Goal: Task Accomplishment & Management: Use online tool/utility

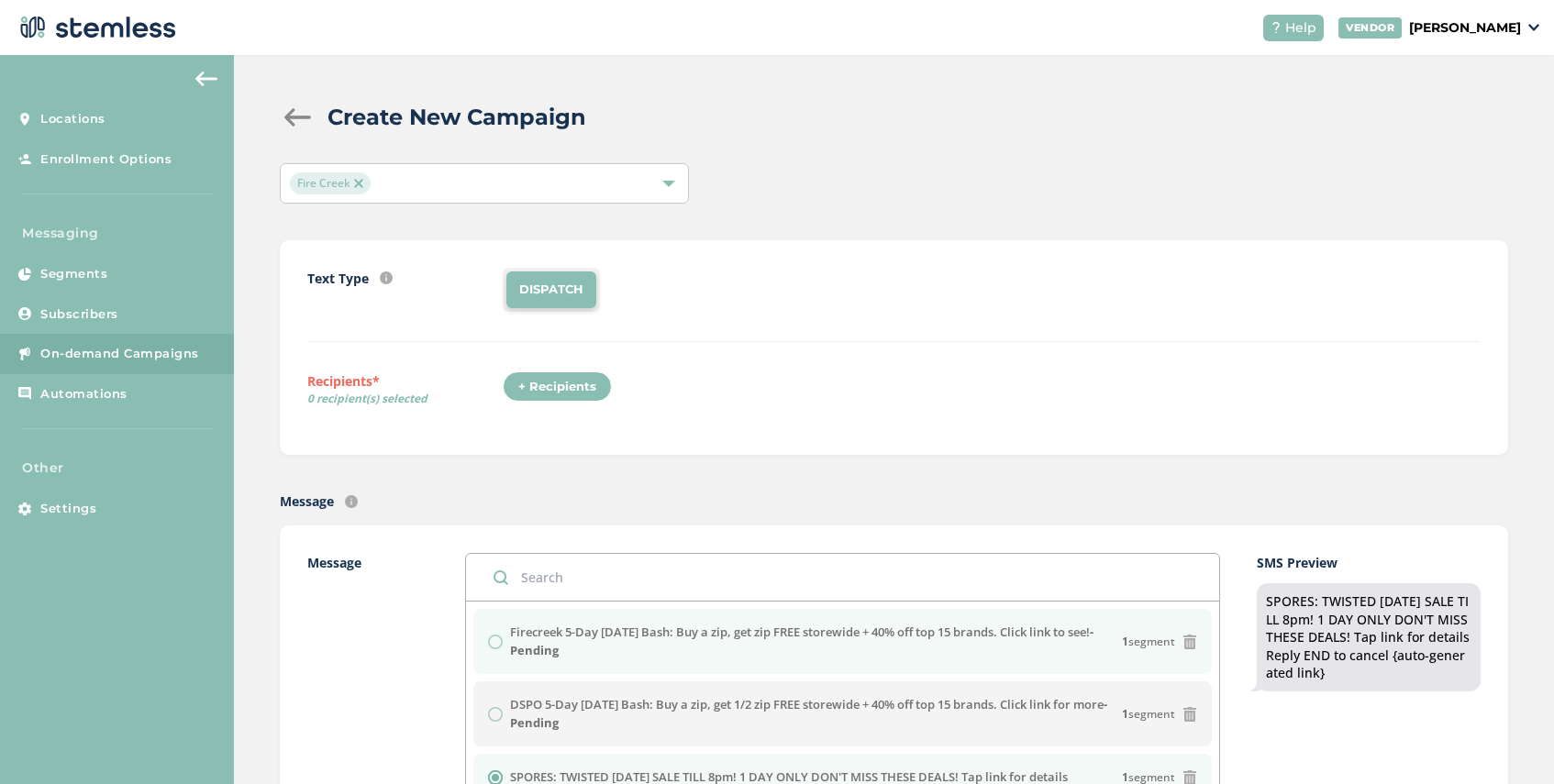
scroll to position [352, 0]
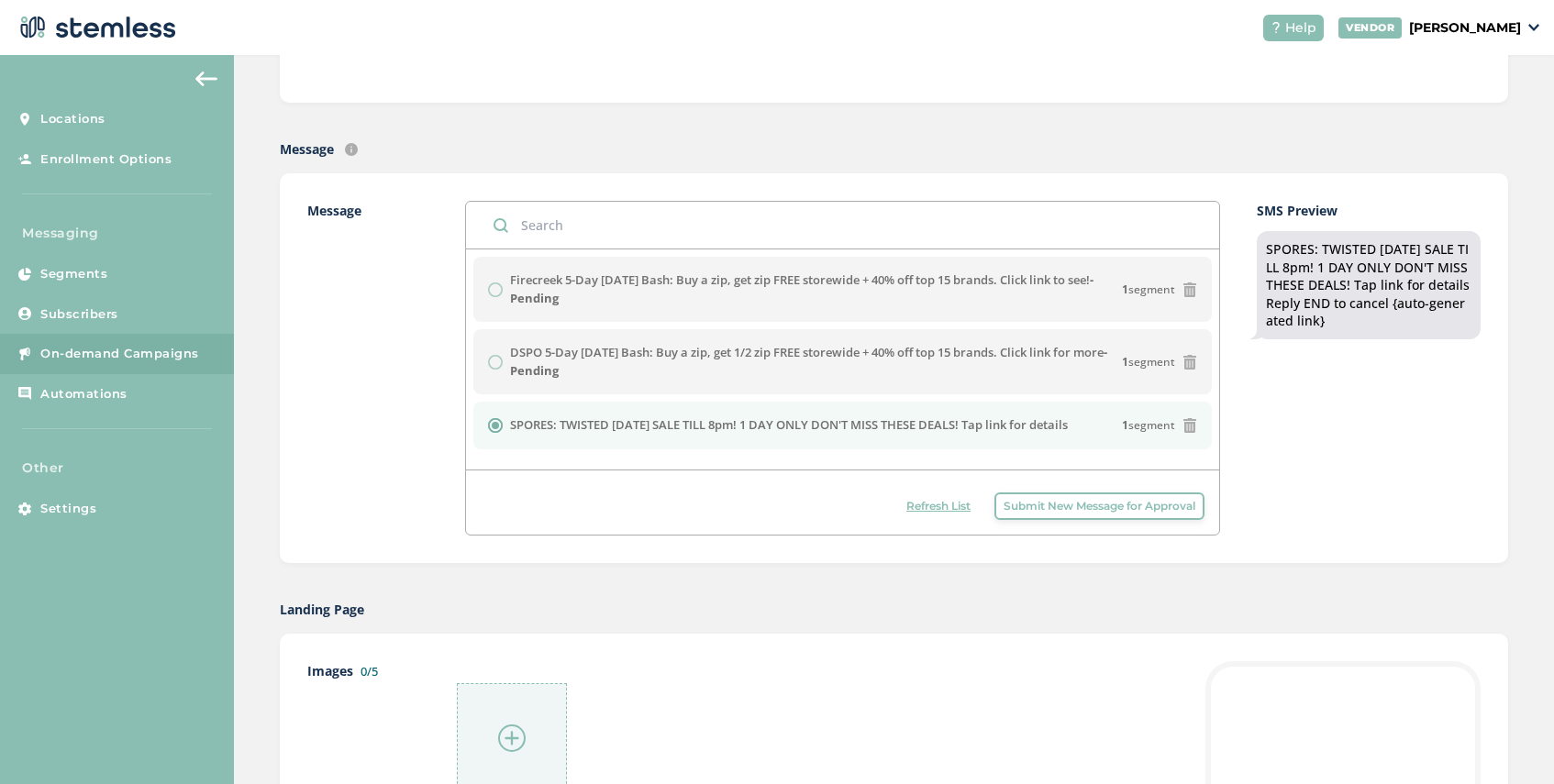
click at [952, 504] on span "Refresh List" at bounding box center [939, 506] width 64 height 17
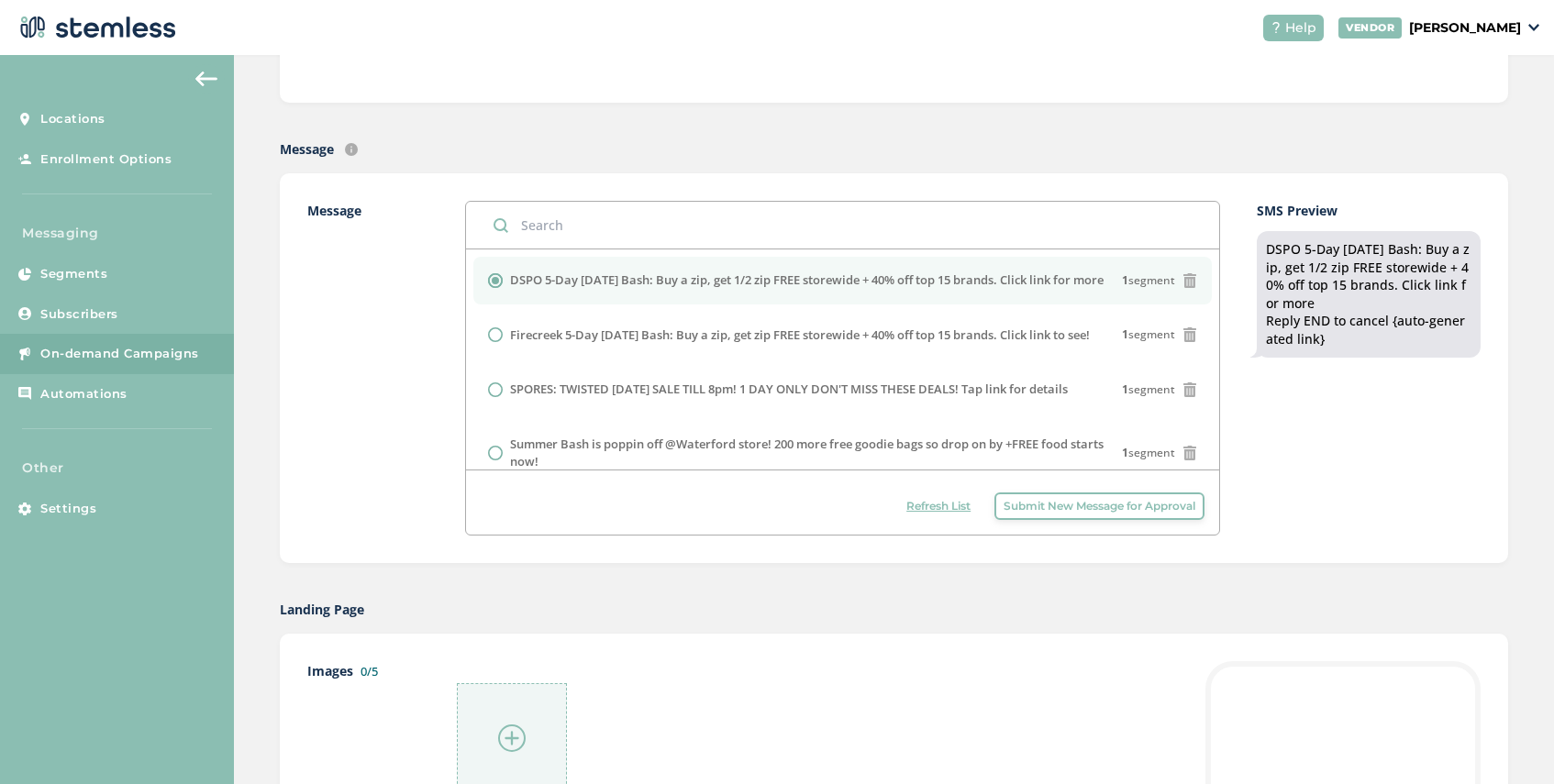
scroll to position [0, 0]
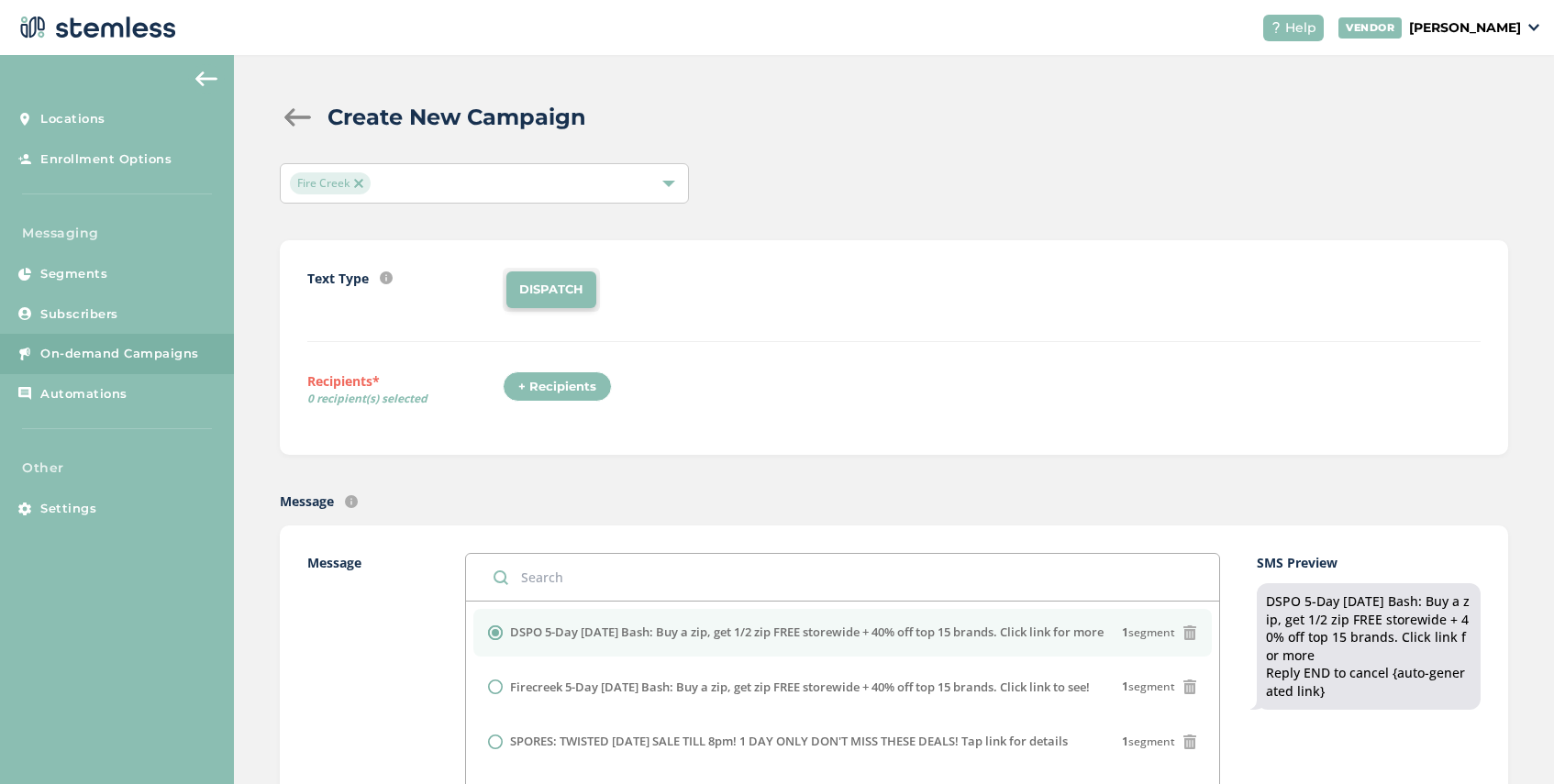
click at [360, 181] on img at bounding box center [358, 183] width 9 height 9
click at [394, 180] on div "Select Locations" at bounding box center [484, 184] width 409 height 41
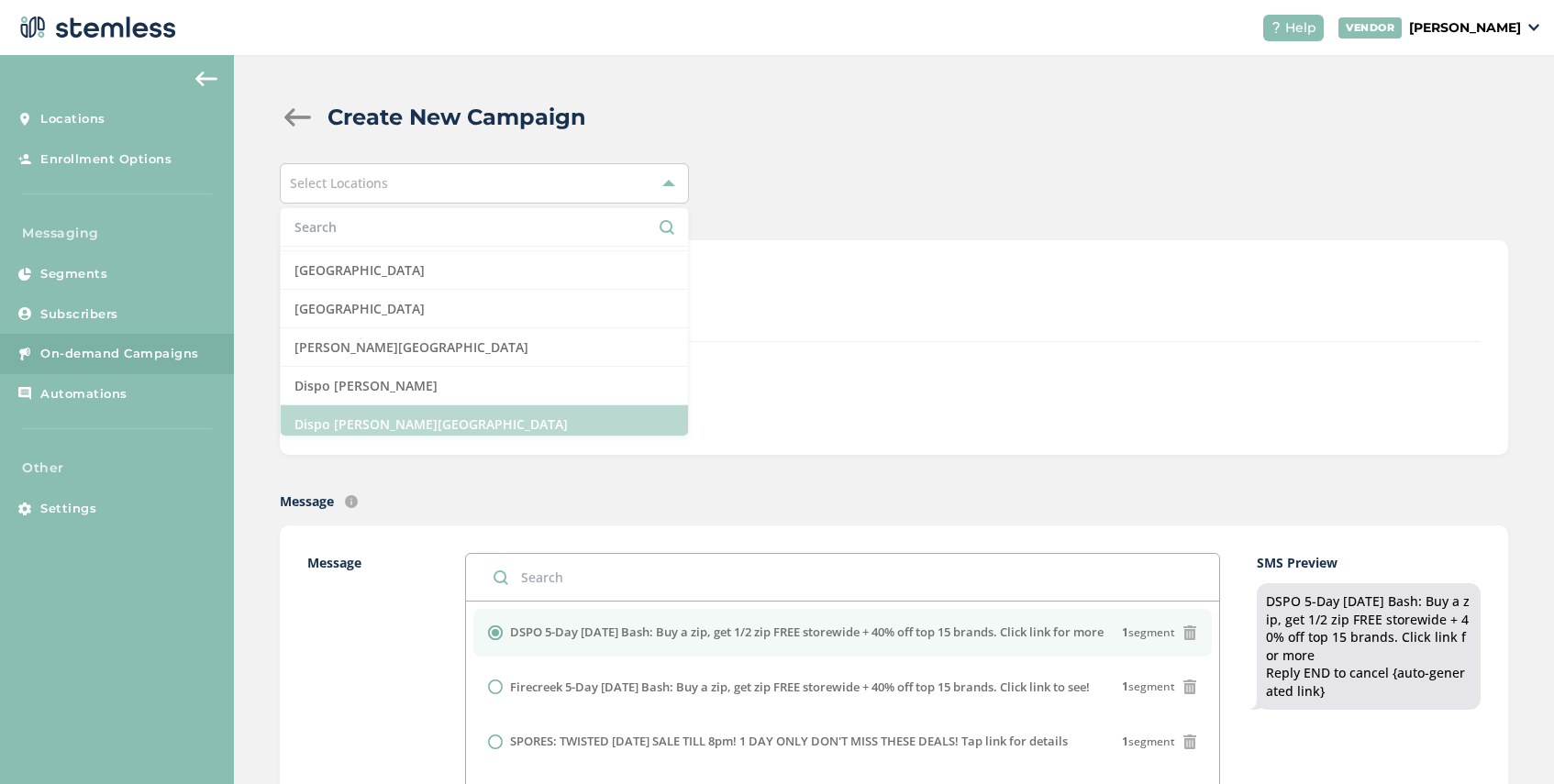
scroll to position [341, 0]
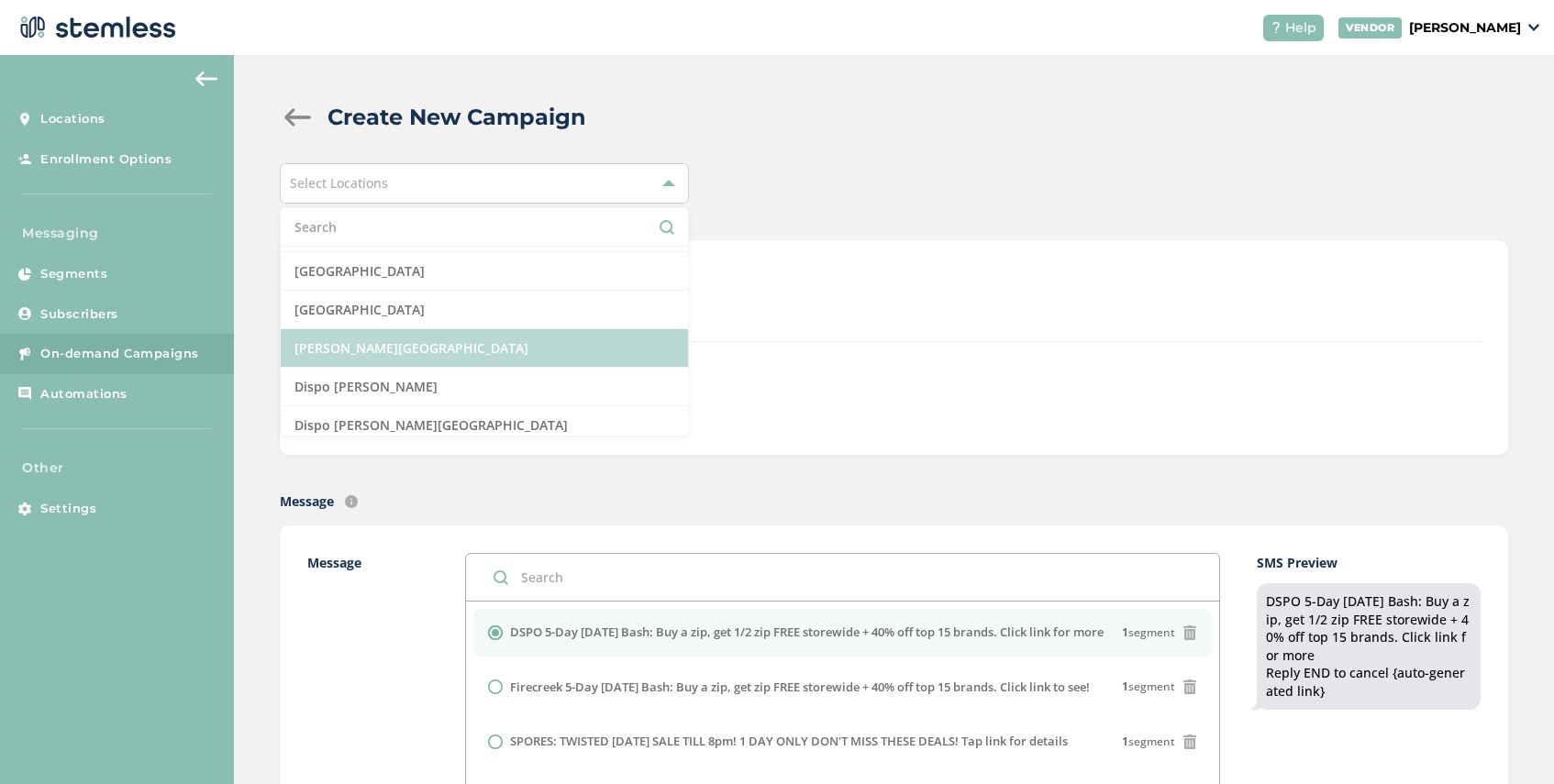
click at [420, 338] on li "[PERSON_NAME][GEOGRAPHIC_DATA]" at bounding box center [484, 349] width 407 height 39
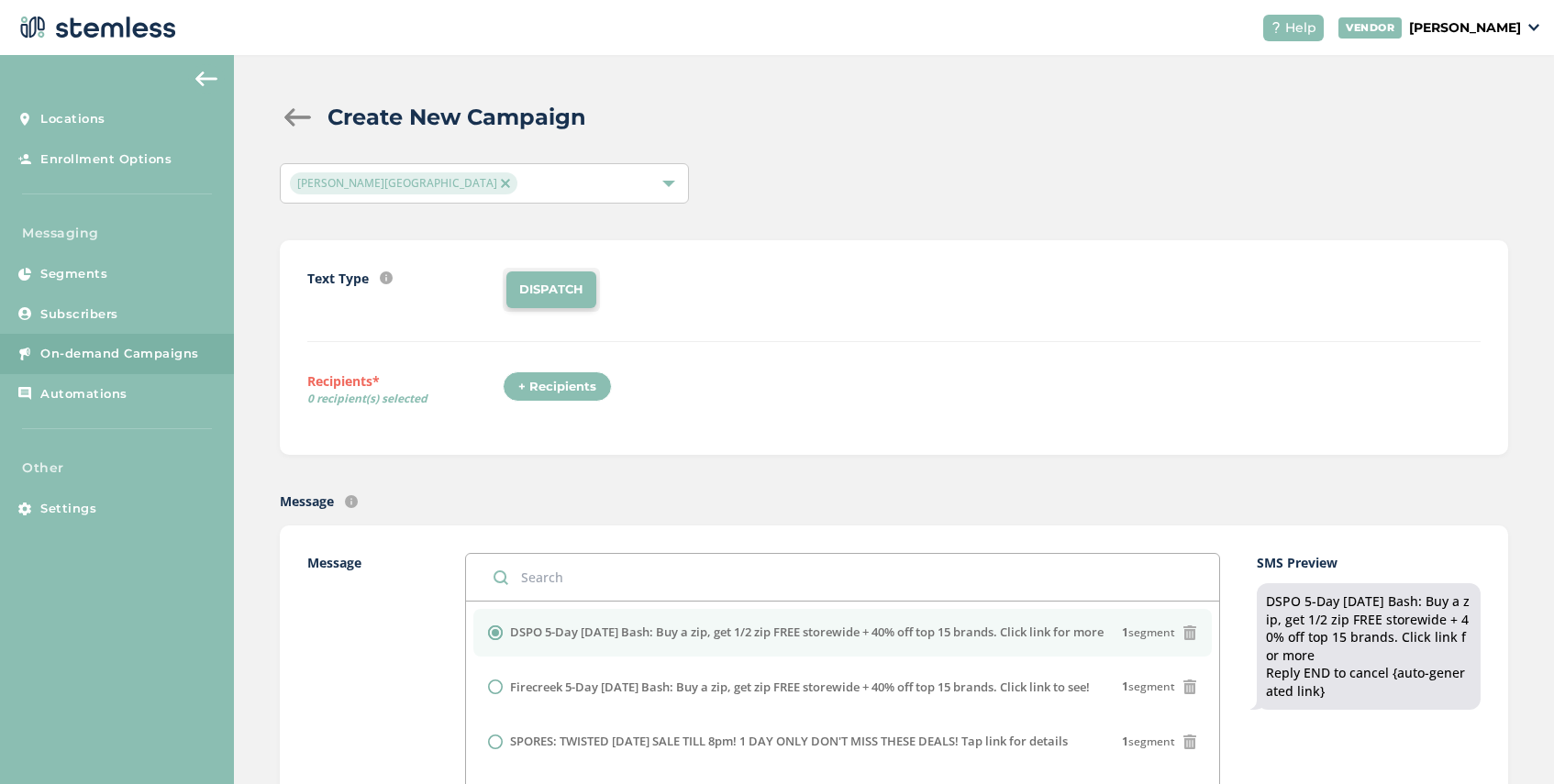
click at [549, 392] on div "+ Recipients" at bounding box center [557, 387] width 109 height 31
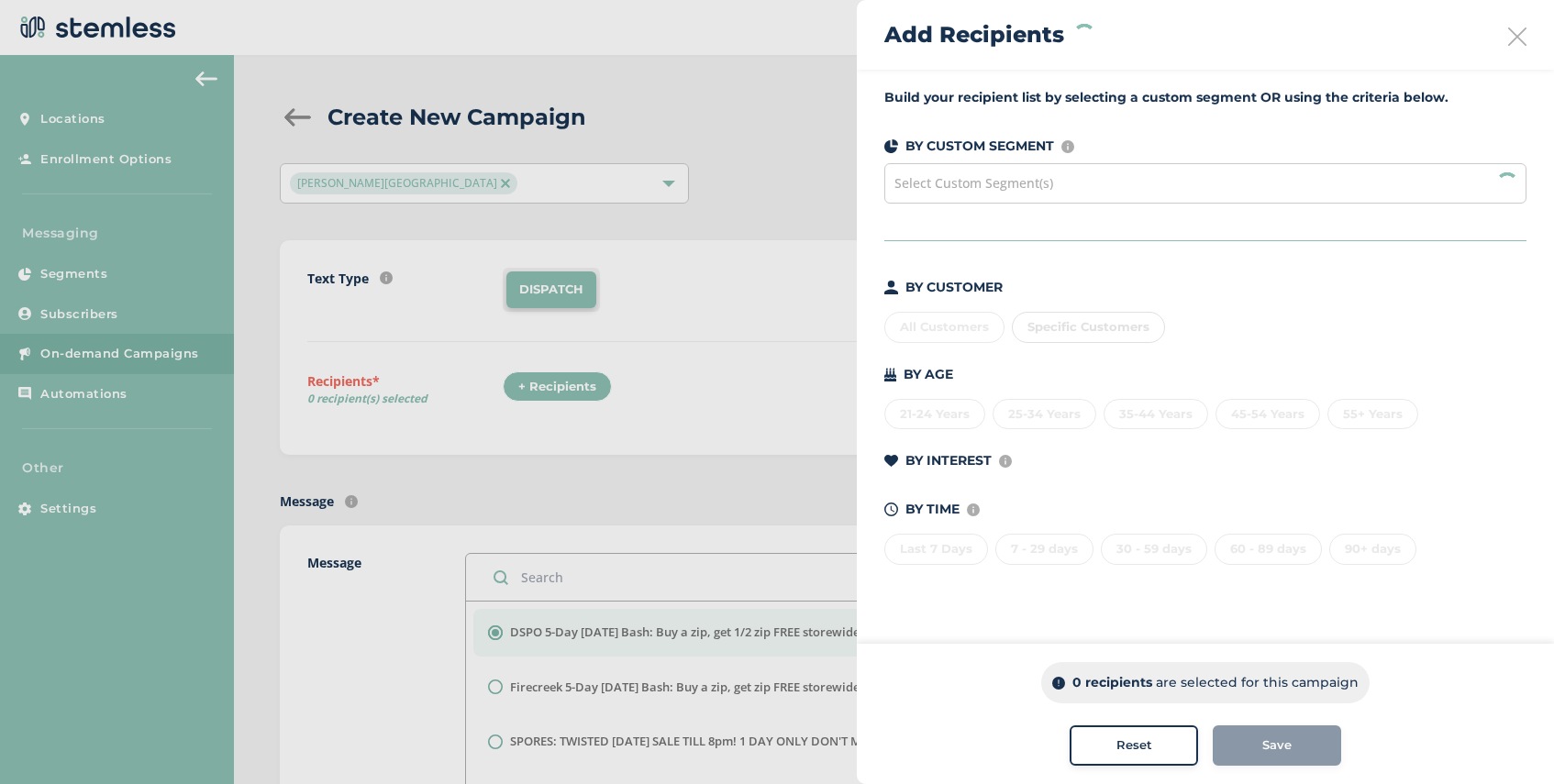
click at [1029, 191] on div "Select Custom Segment(s)" at bounding box center [1205, 184] width 642 height 41
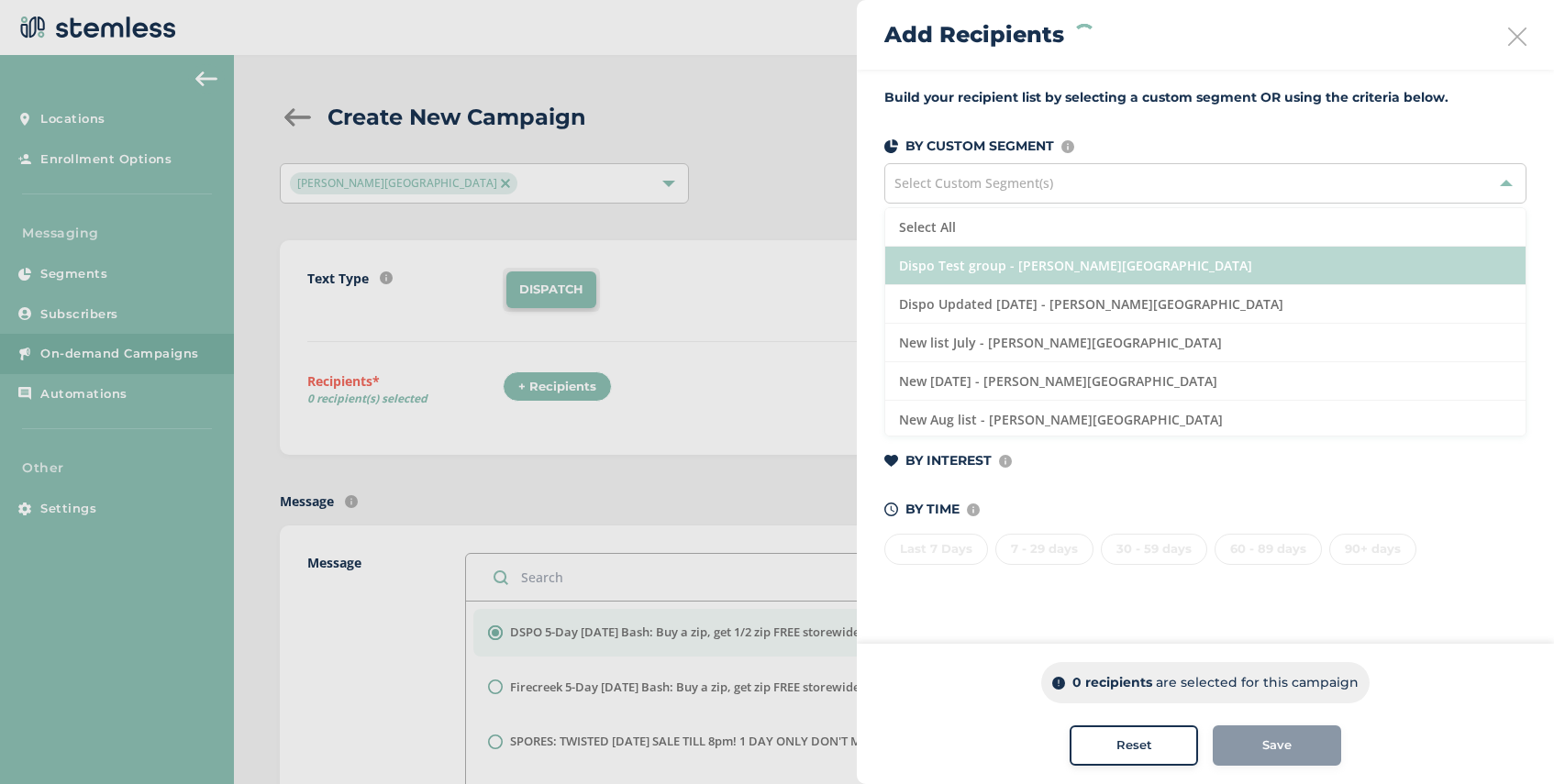
click at [1023, 268] on li "Dispo Test group - [PERSON_NAME][GEOGRAPHIC_DATA]" at bounding box center [1205, 266] width 640 height 39
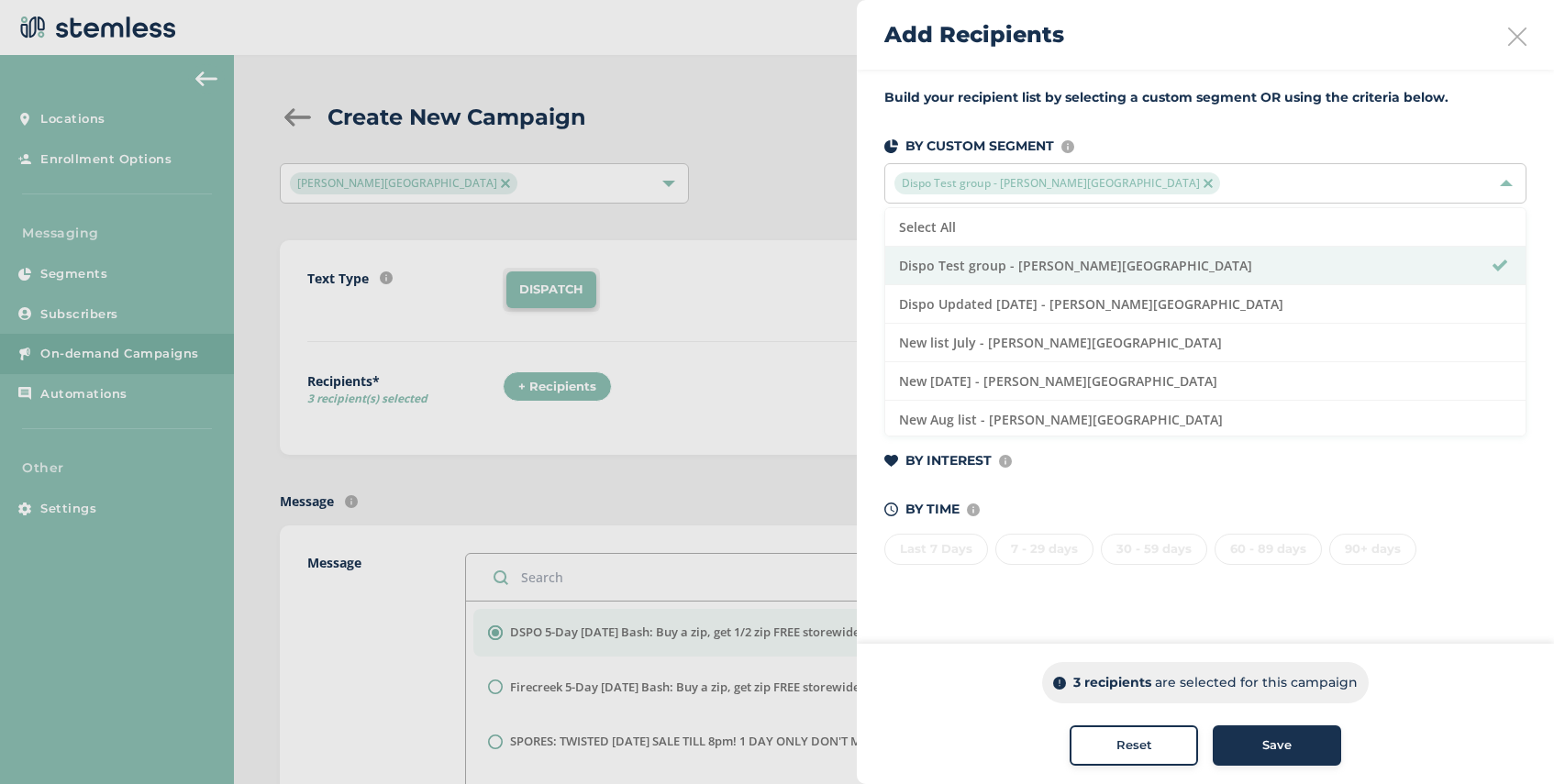
click at [1264, 745] on span "Save" at bounding box center [1277, 745] width 29 height 18
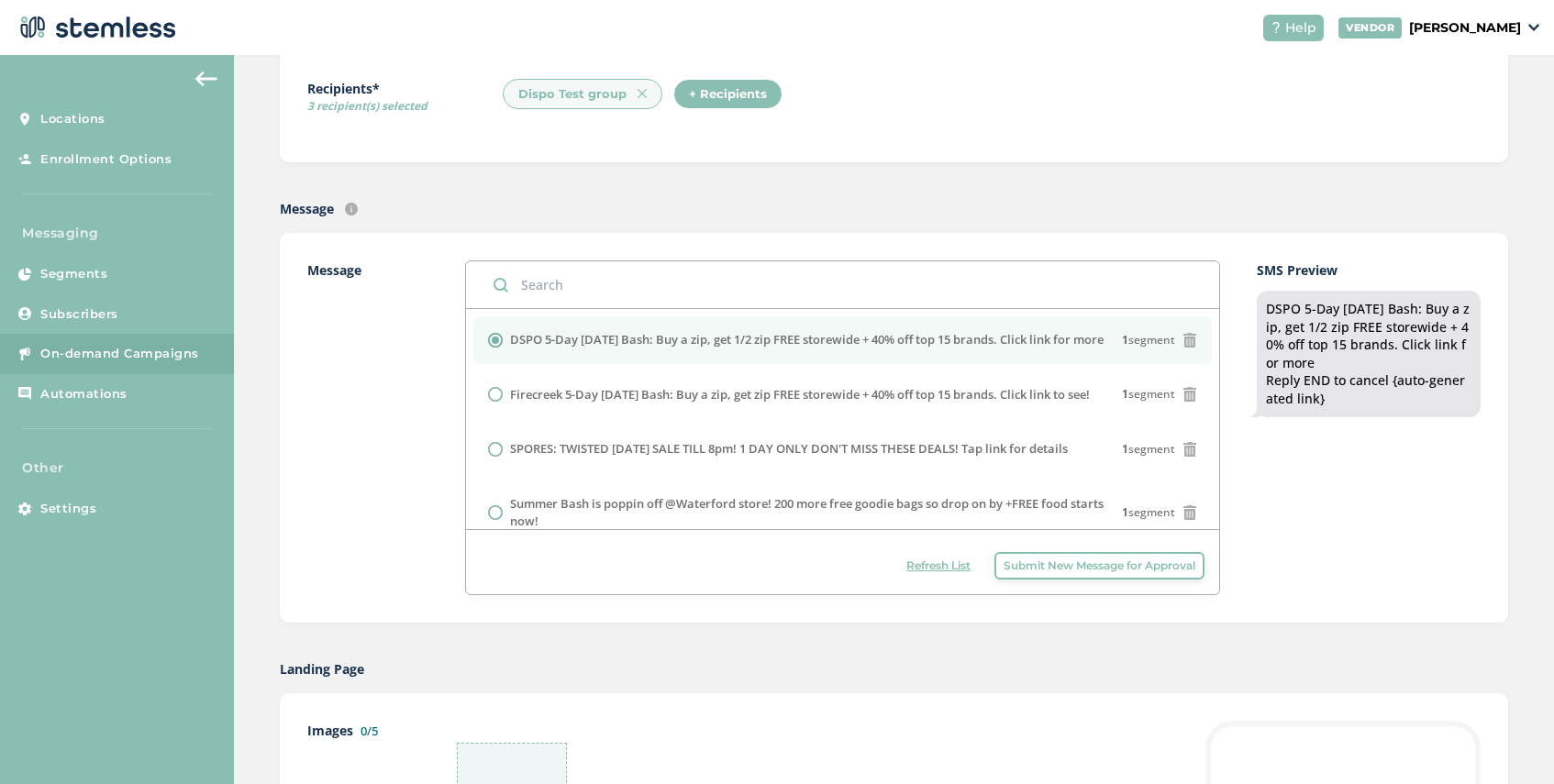
scroll to position [471, 0]
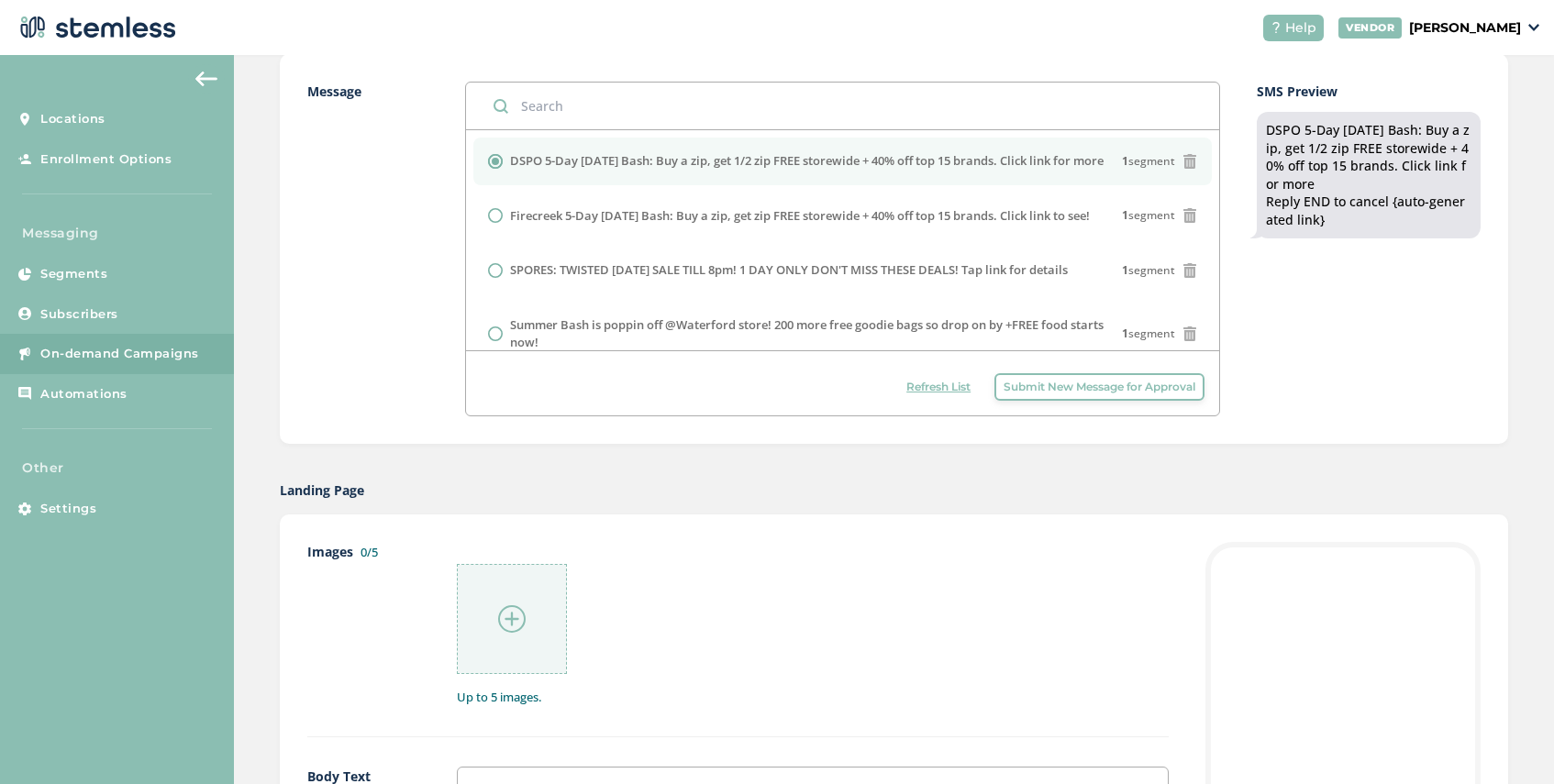
click at [512, 618] on img at bounding box center [512, 619] width 27 height 27
click at [514, 619] on img at bounding box center [512, 619] width 27 height 27
click at [501, 604] on div at bounding box center [511, 619] width 110 height 110
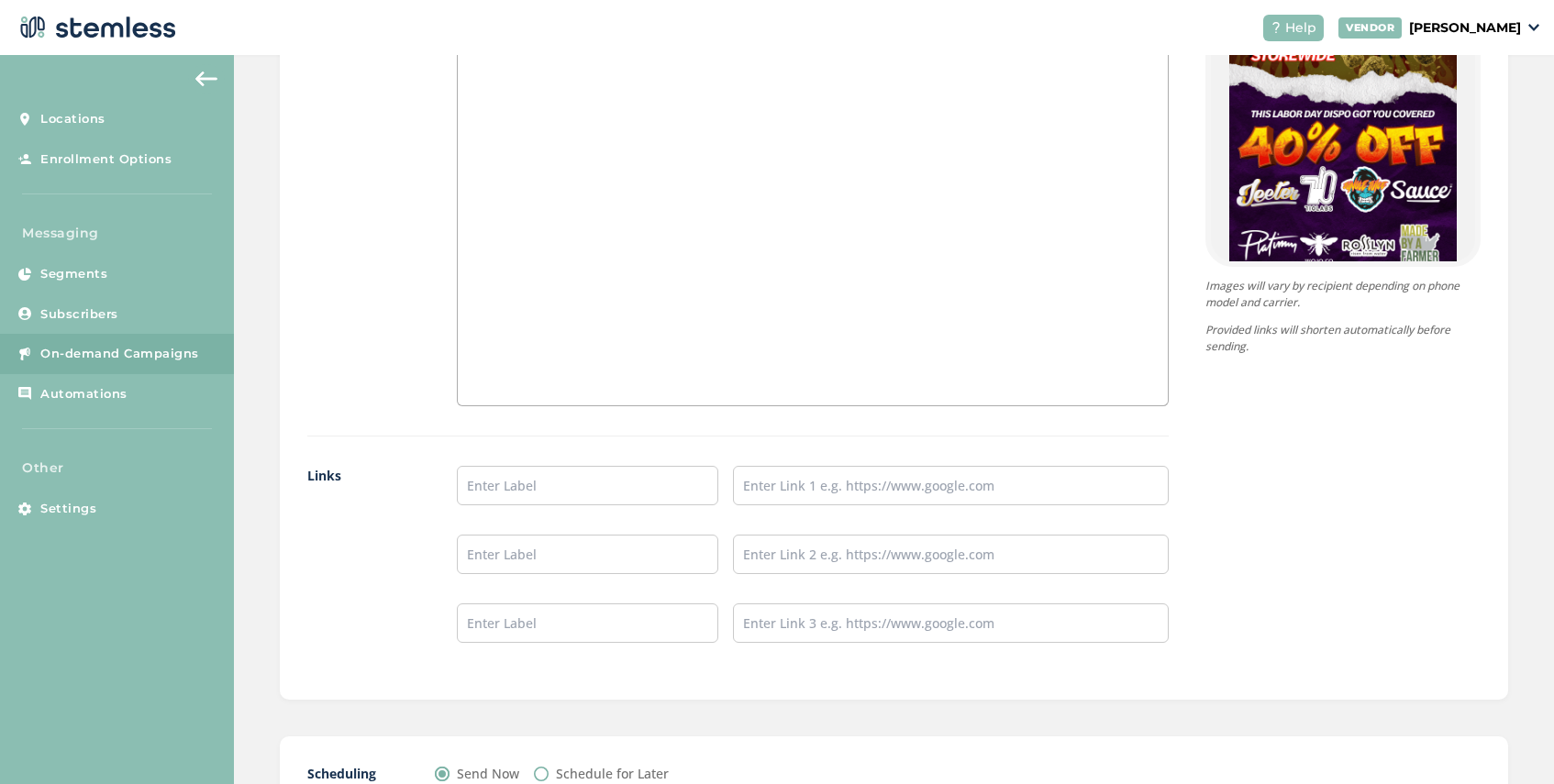
scroll to position [1377, 0]
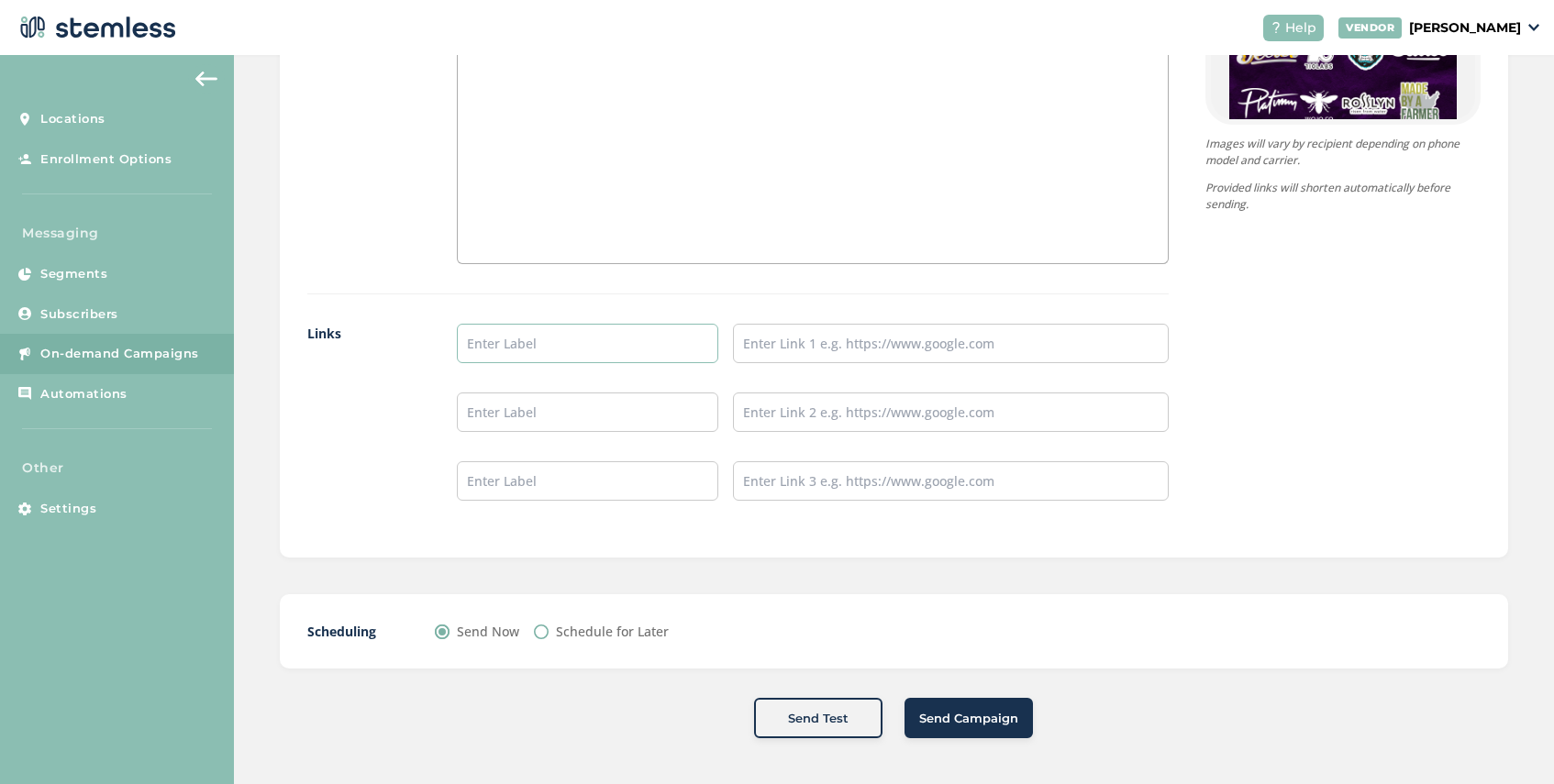
click at [512, 350] on input "text" at bounding box center [587, 343] width 261 height 40
type input "SHOP NOW"
click at [787, 348] on input "text" at bounding box center [950, 343] width 435 height 40
type input "[URL][DOMAIN_NAME]"
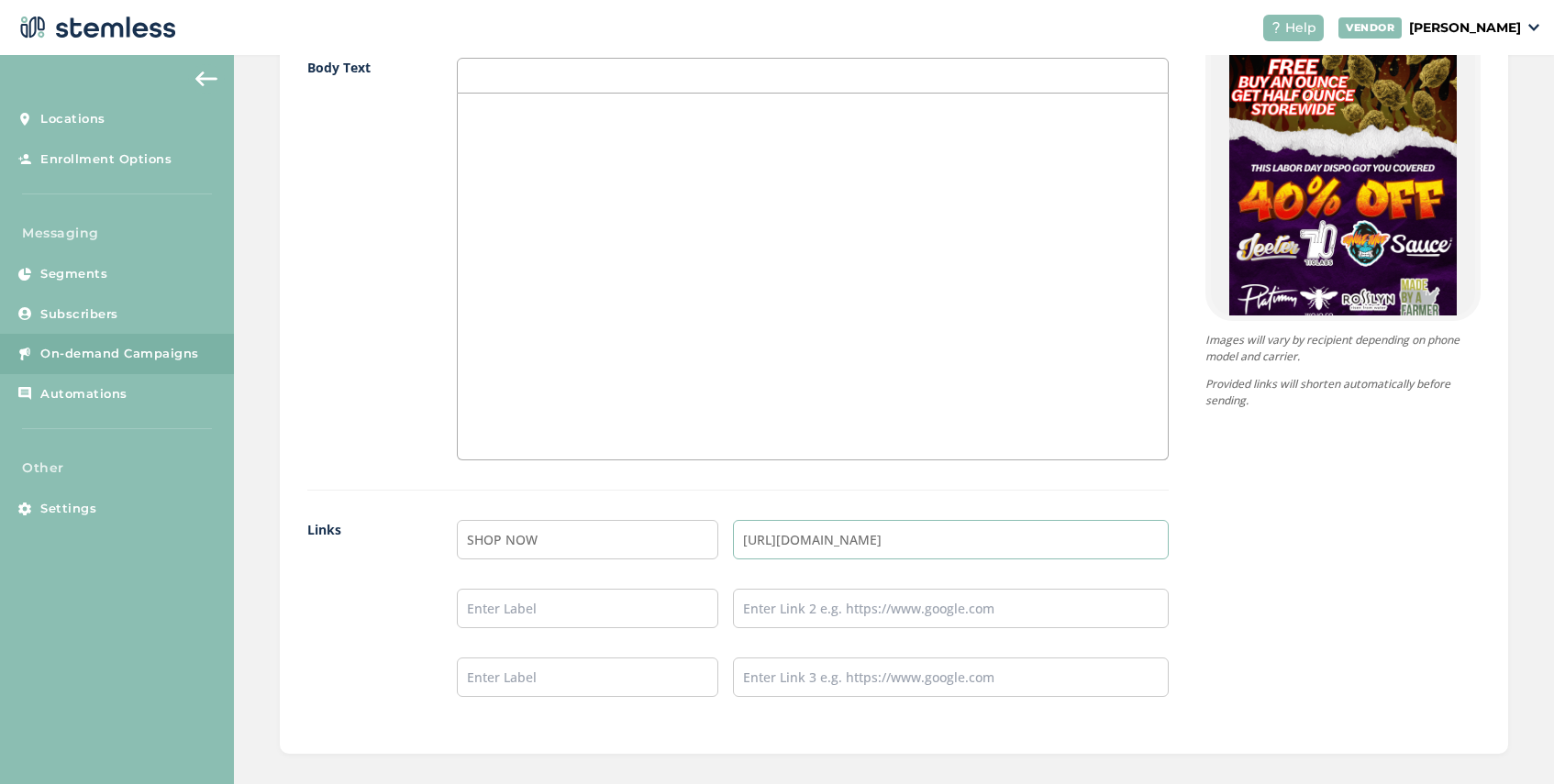
scroll to position [1347, 0]
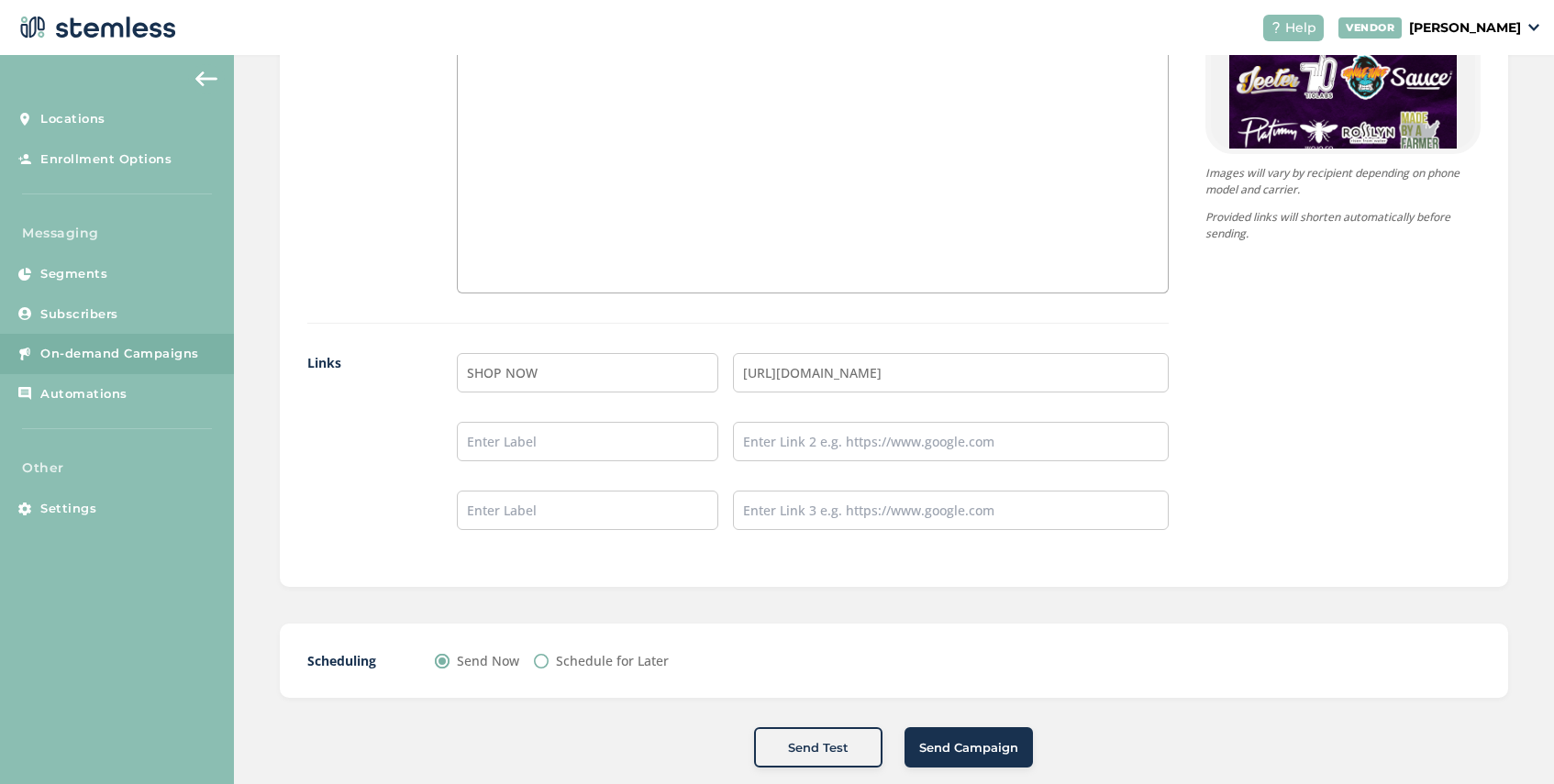
click at [951, 742] on span "Send Campaign" at bounding box center [969, 748] width 99 height 18
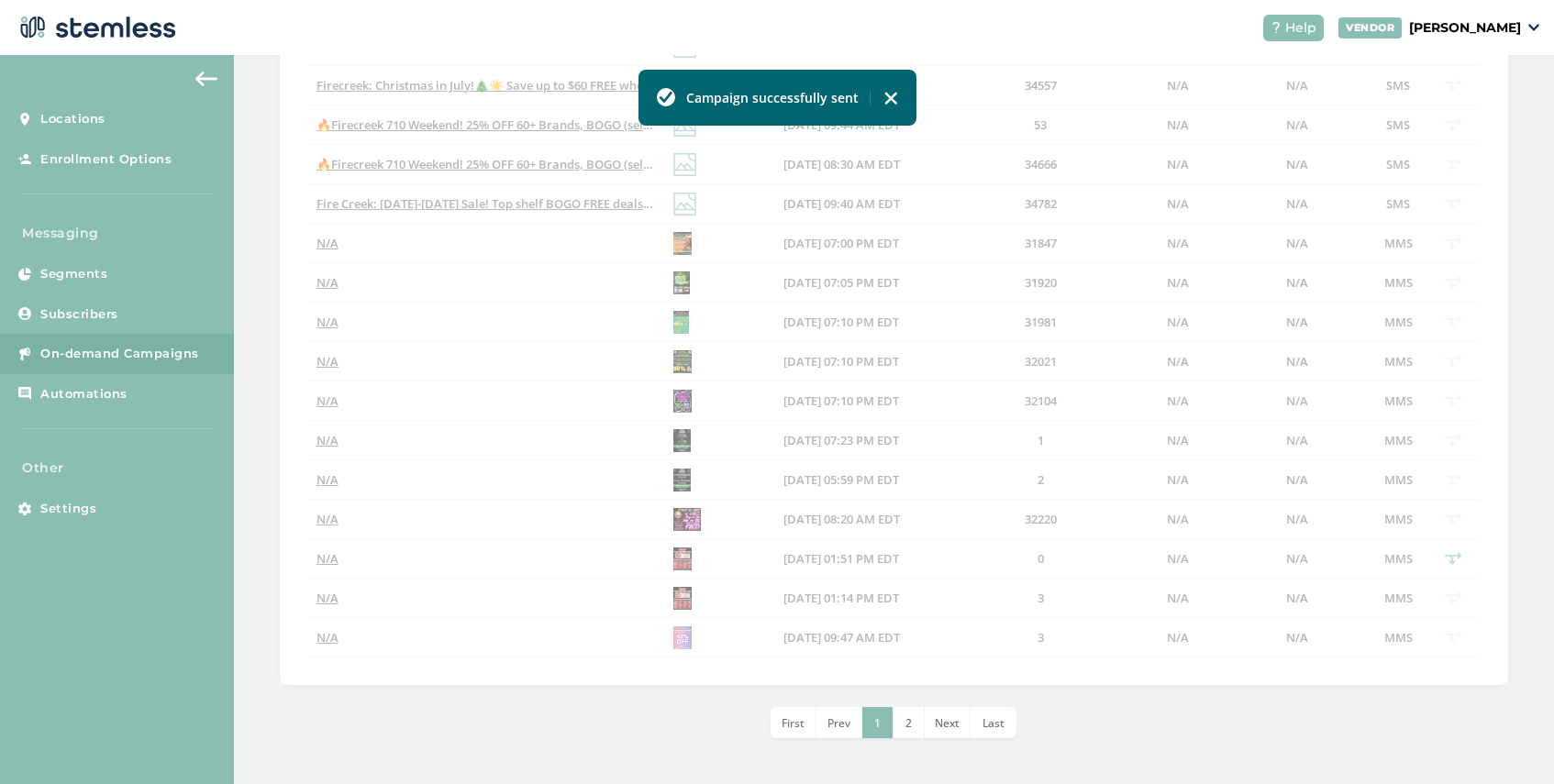
scroll to position [629, 0]
